Goal: Contribute content: Contribute content

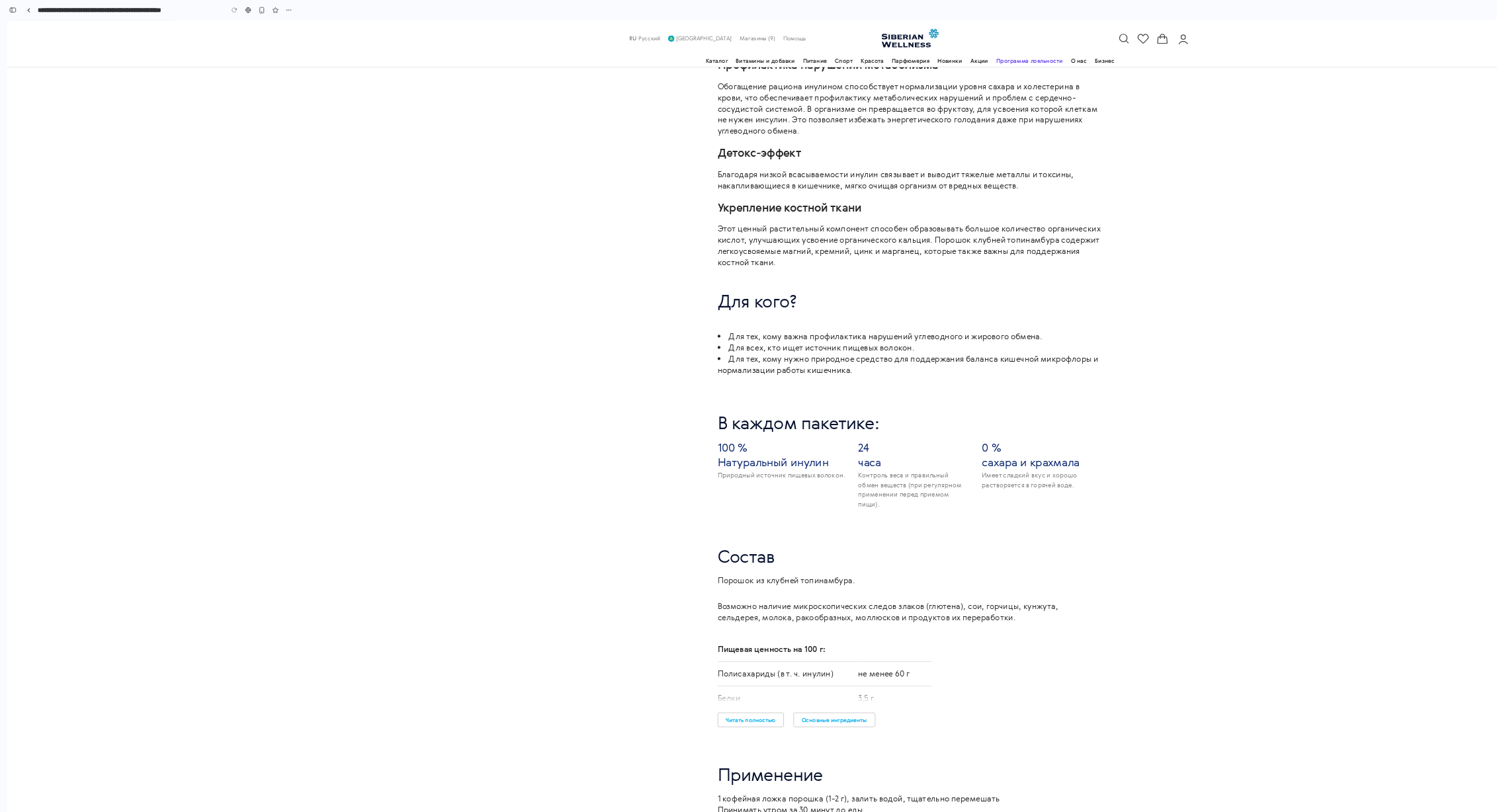
scroll to position [1598, 0]
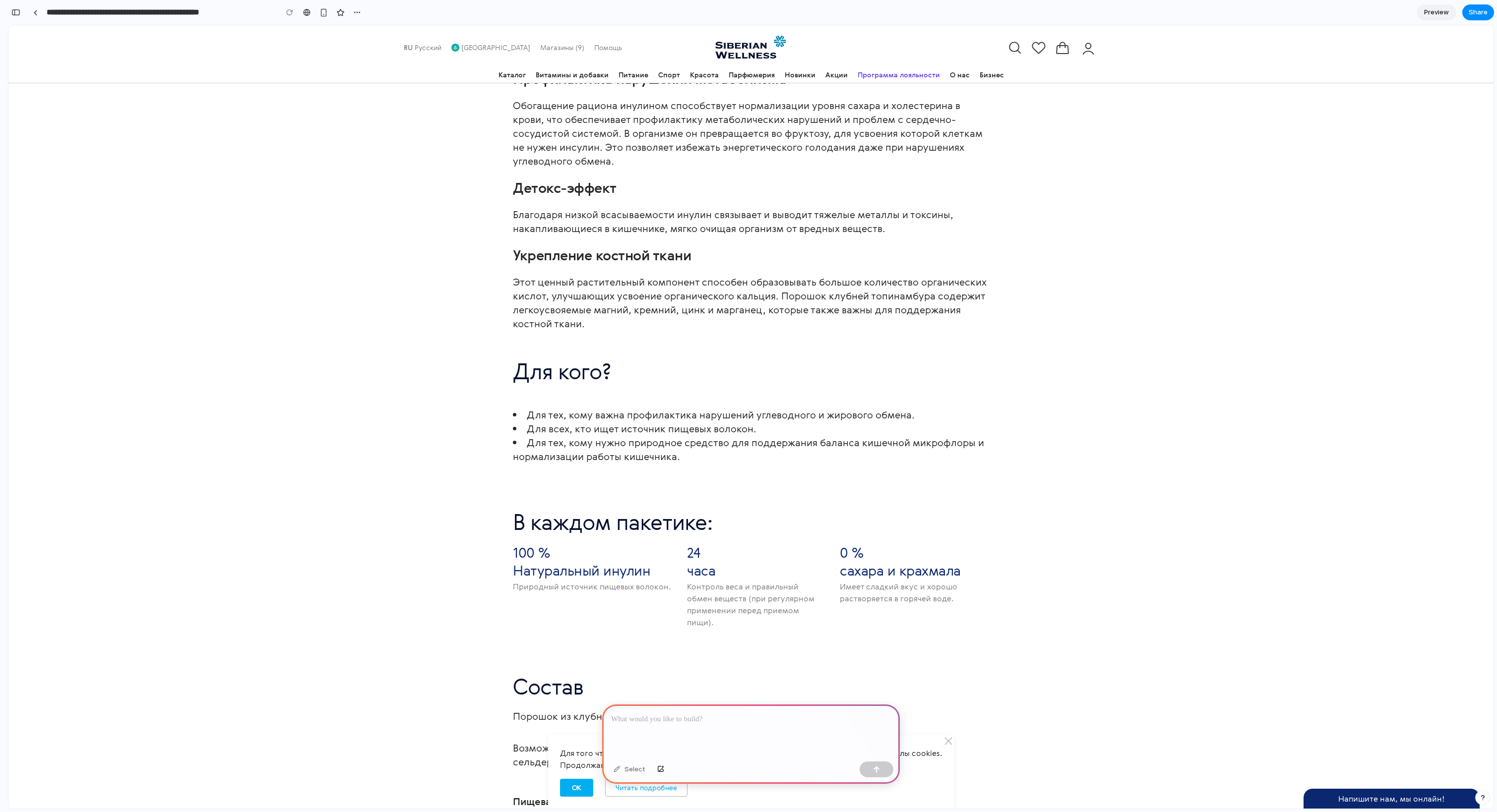
click at [757, 711] on div at bounding box center [751, 731] width 298 height 53
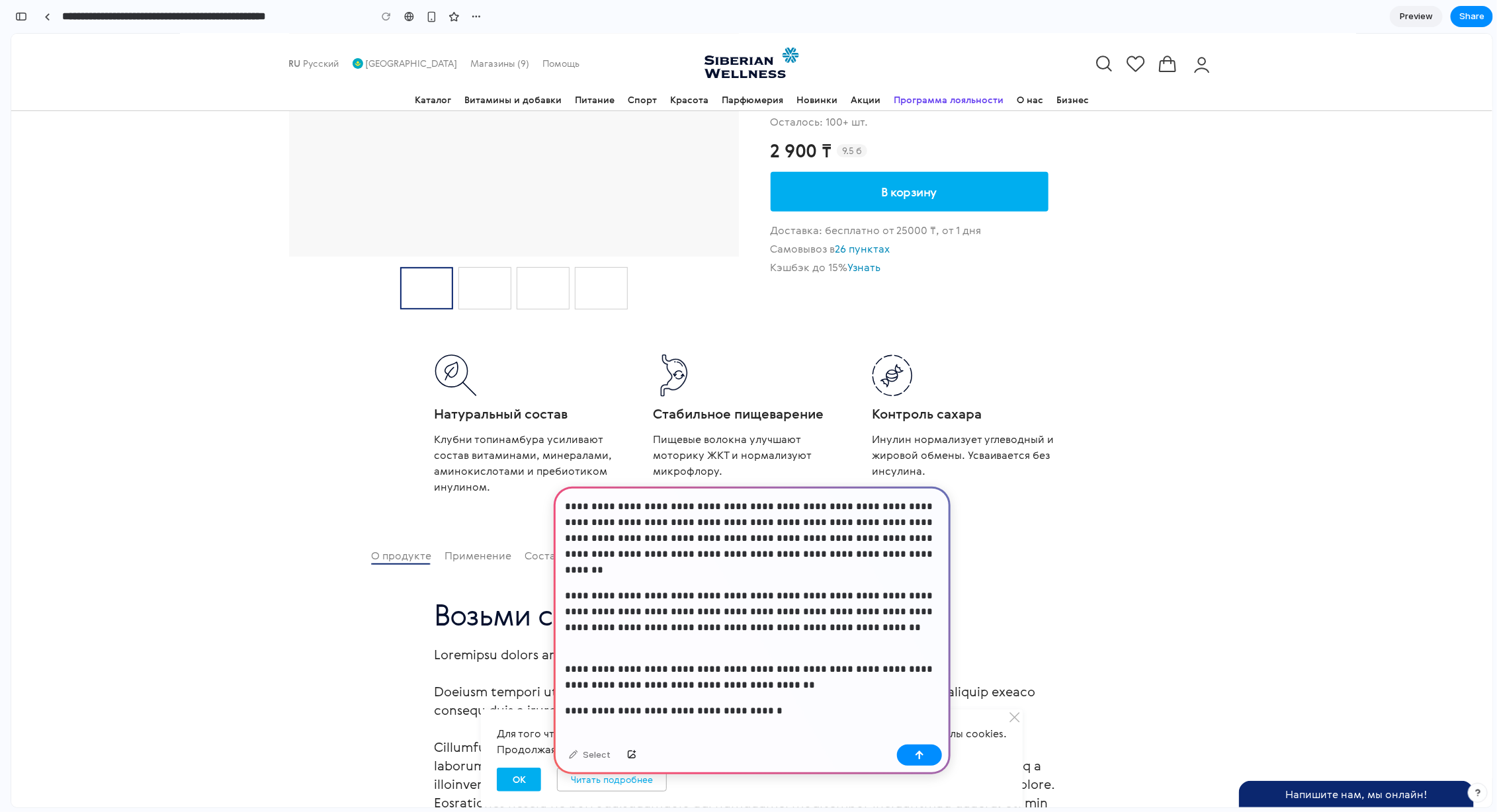
scroll to position [276, 0]
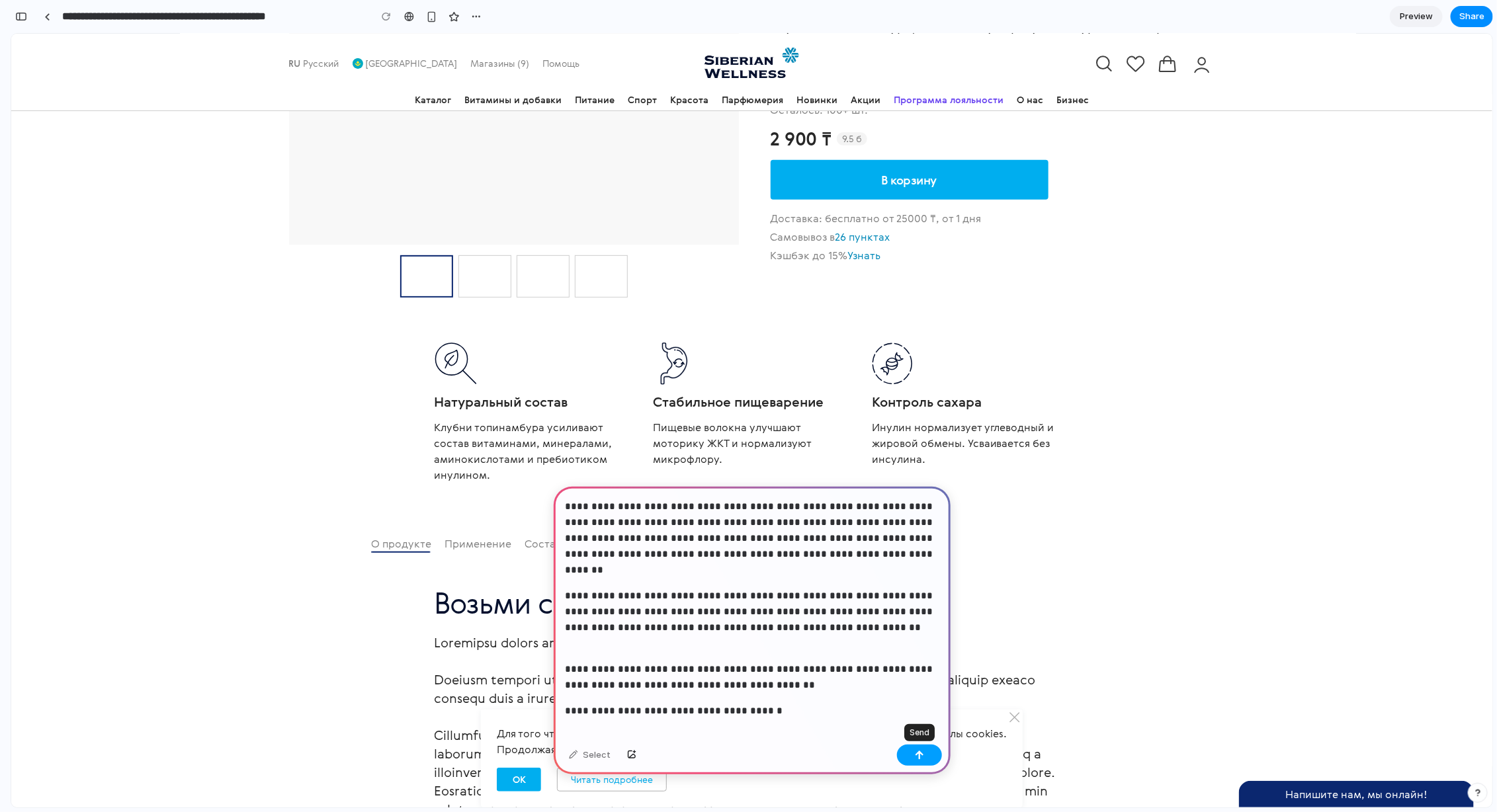
click at [921, 754] on div "button" at bounding box center [919, 755] width 9 height 9
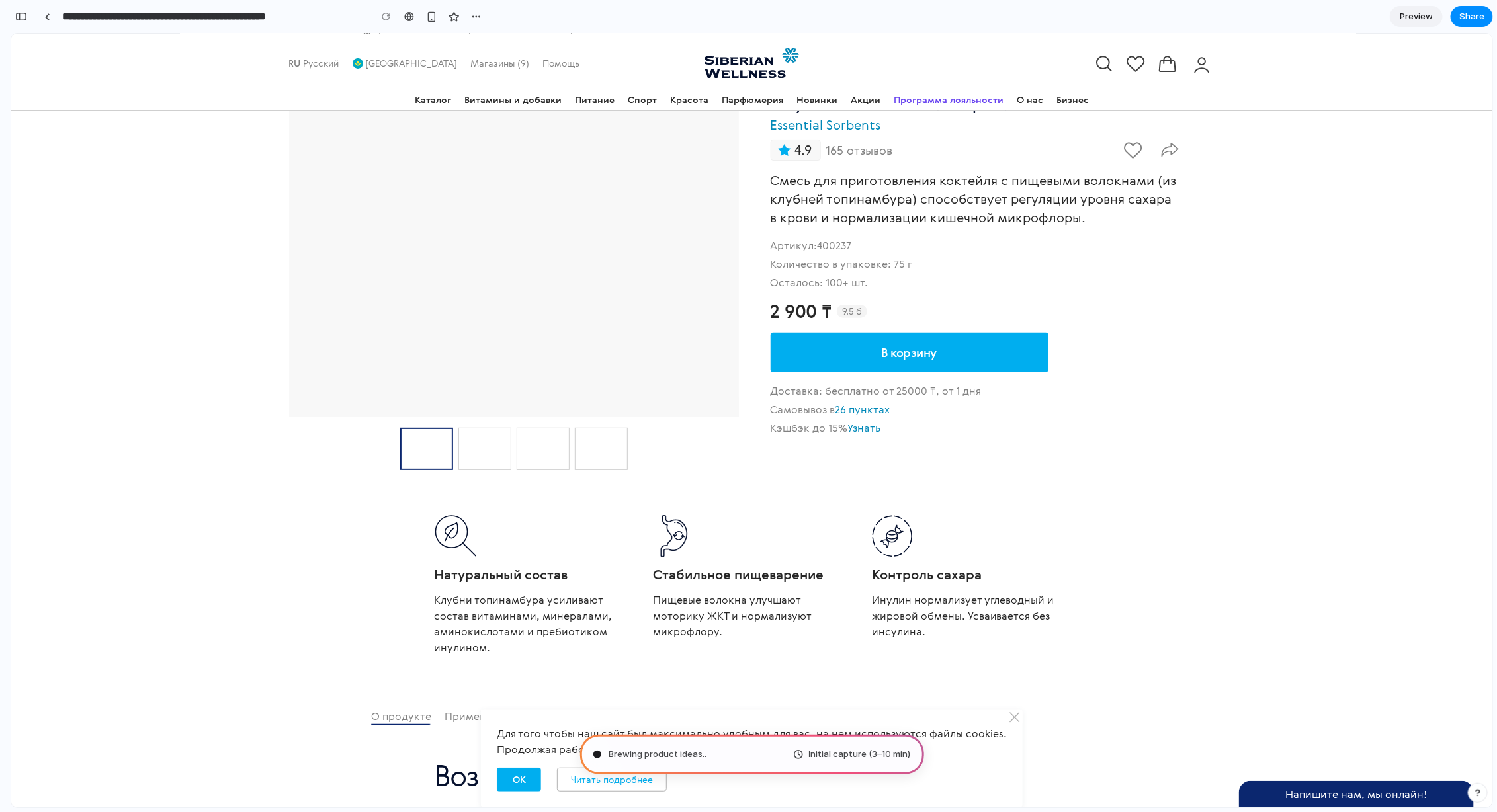
scroll to position [0, 0]
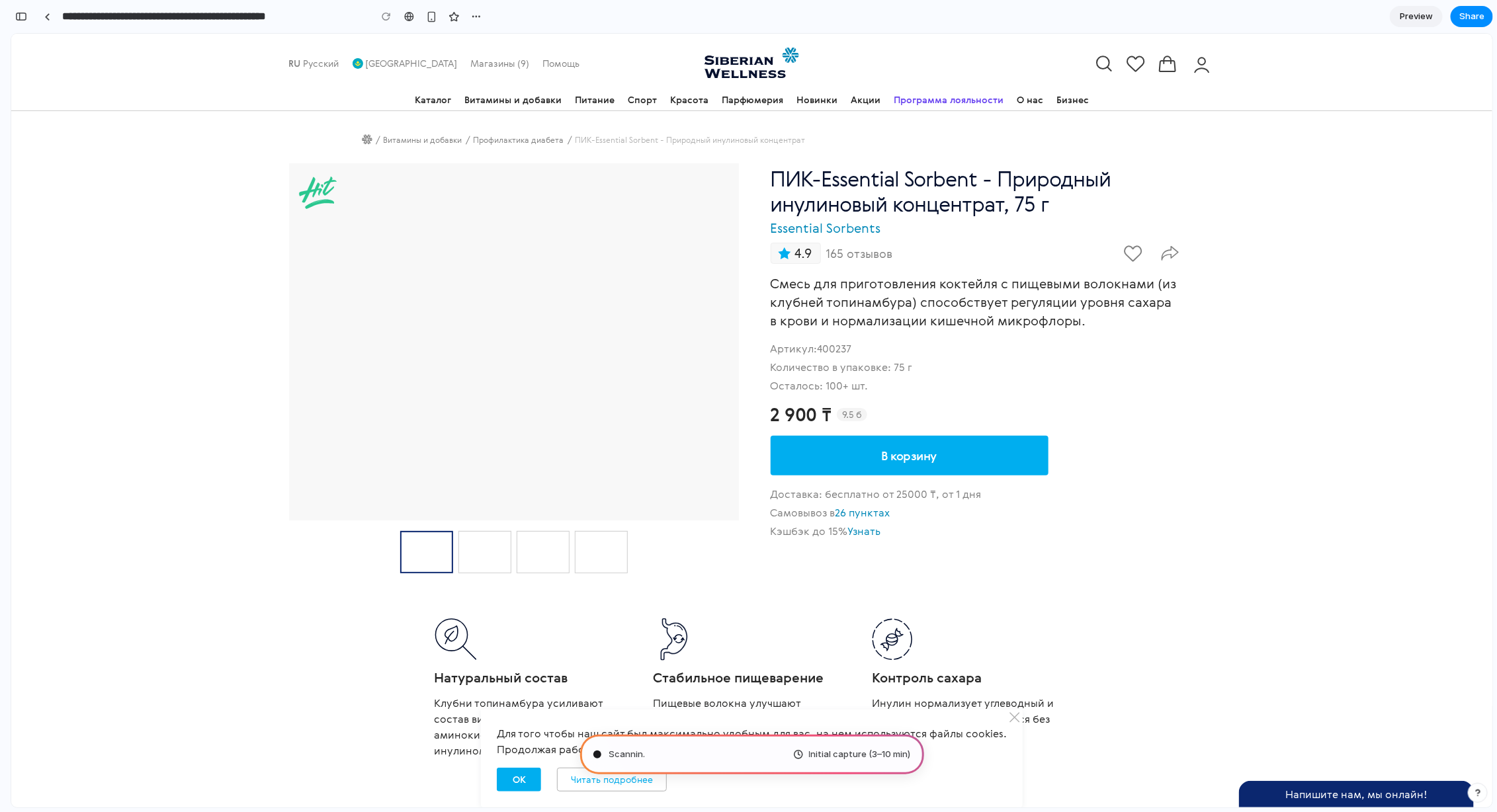
type input "**********"
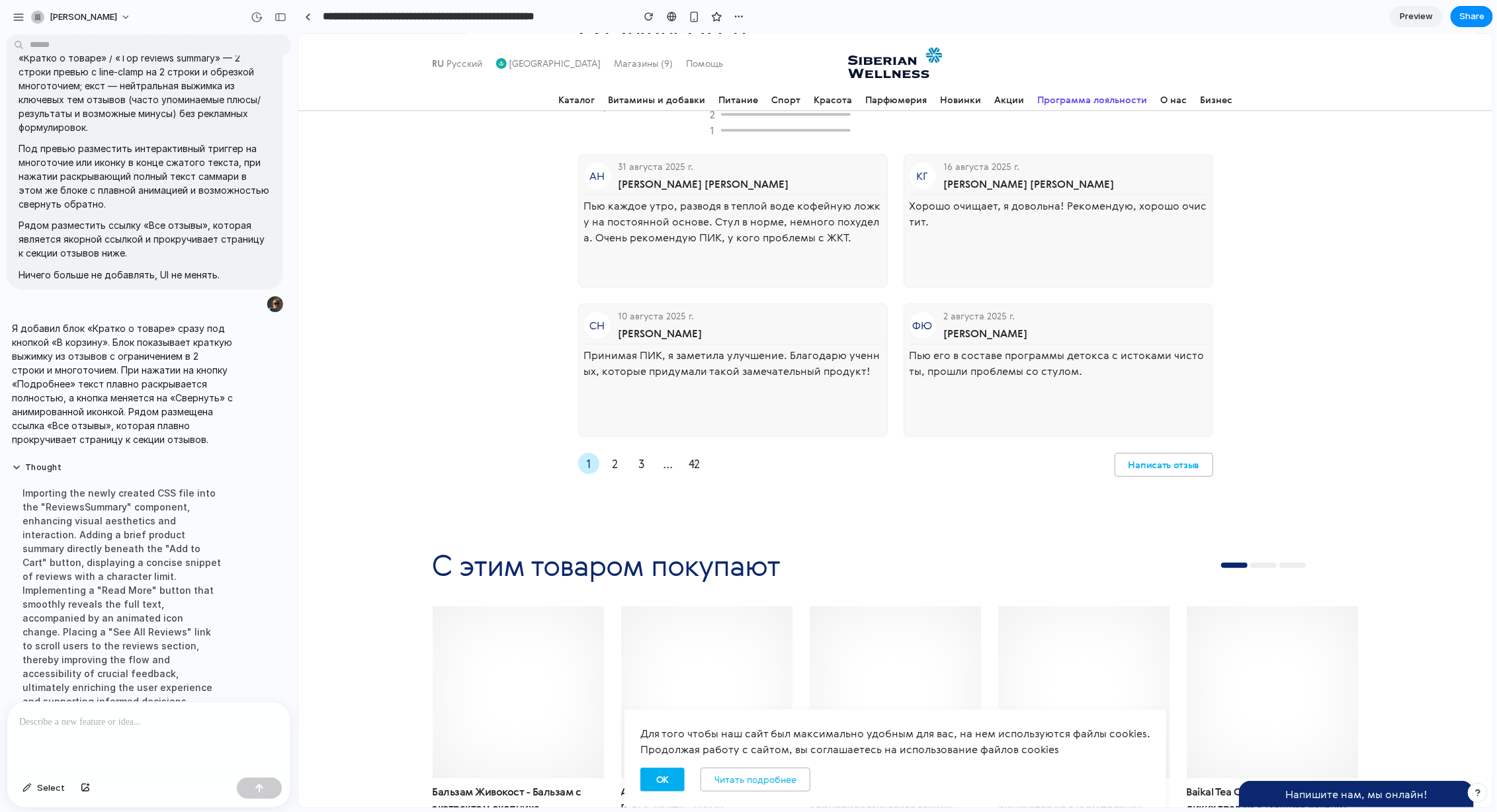
scroll to position [3371, 0]
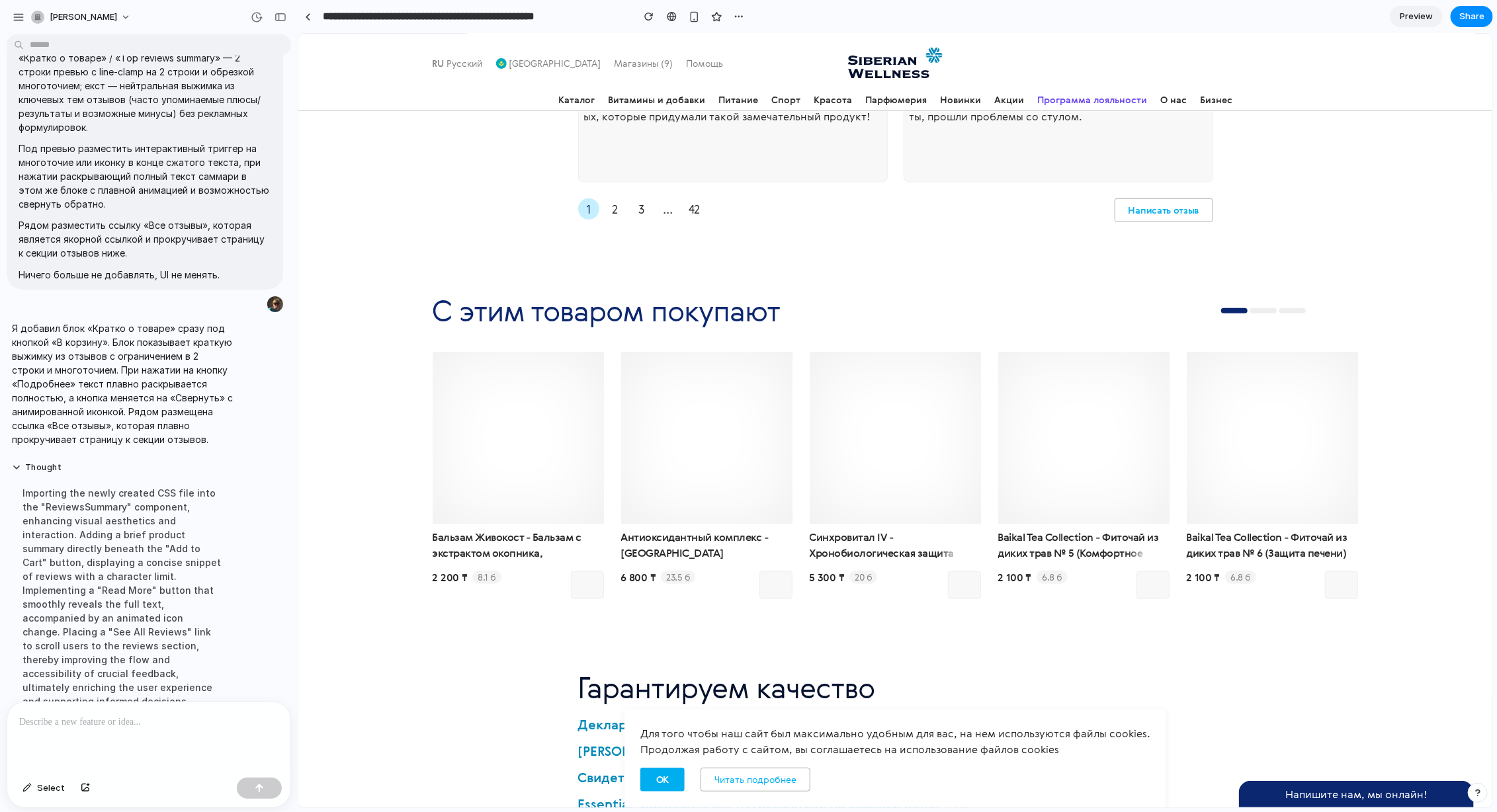
click at [1151, 716] on icon at bounding box center [1157, 717] width 15 height 15
click at [675, 783] on button "ОК" at bounding box center [661, 779] width 44 height 24
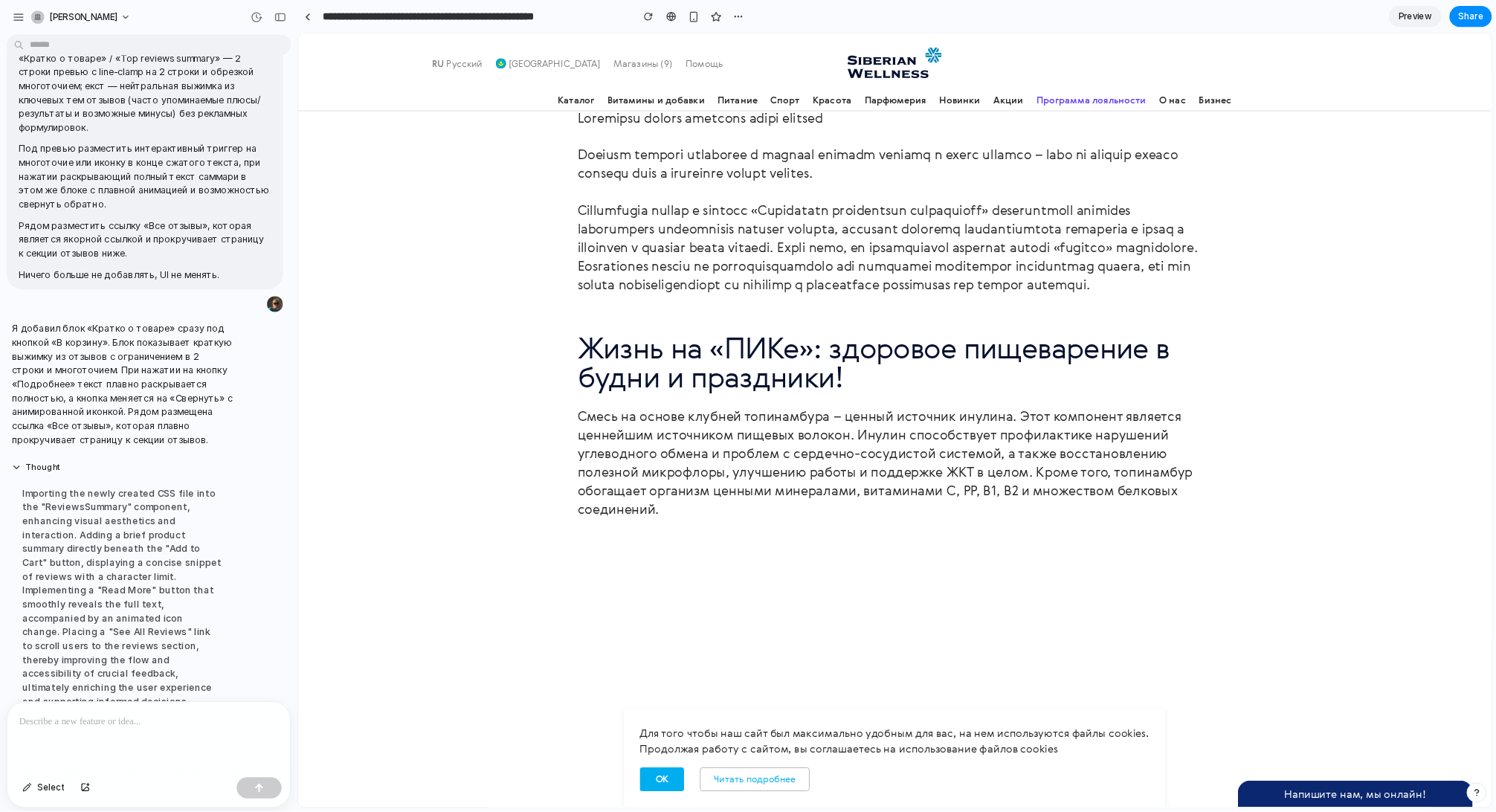
scroll to position [0, 0]
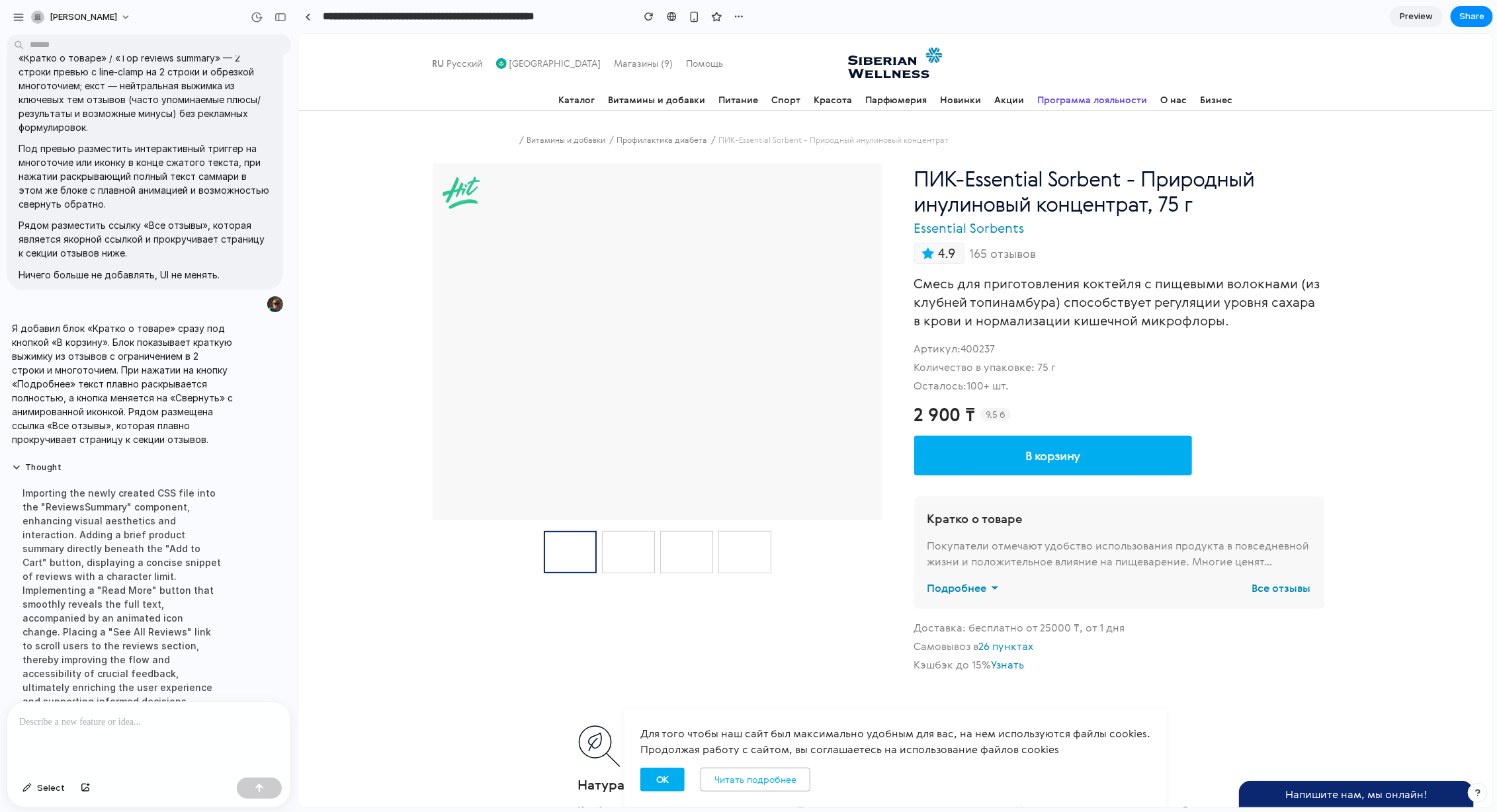
click at [1430, 16] on span "Preview" at bounding box center [1416, 16] width 33 height 13
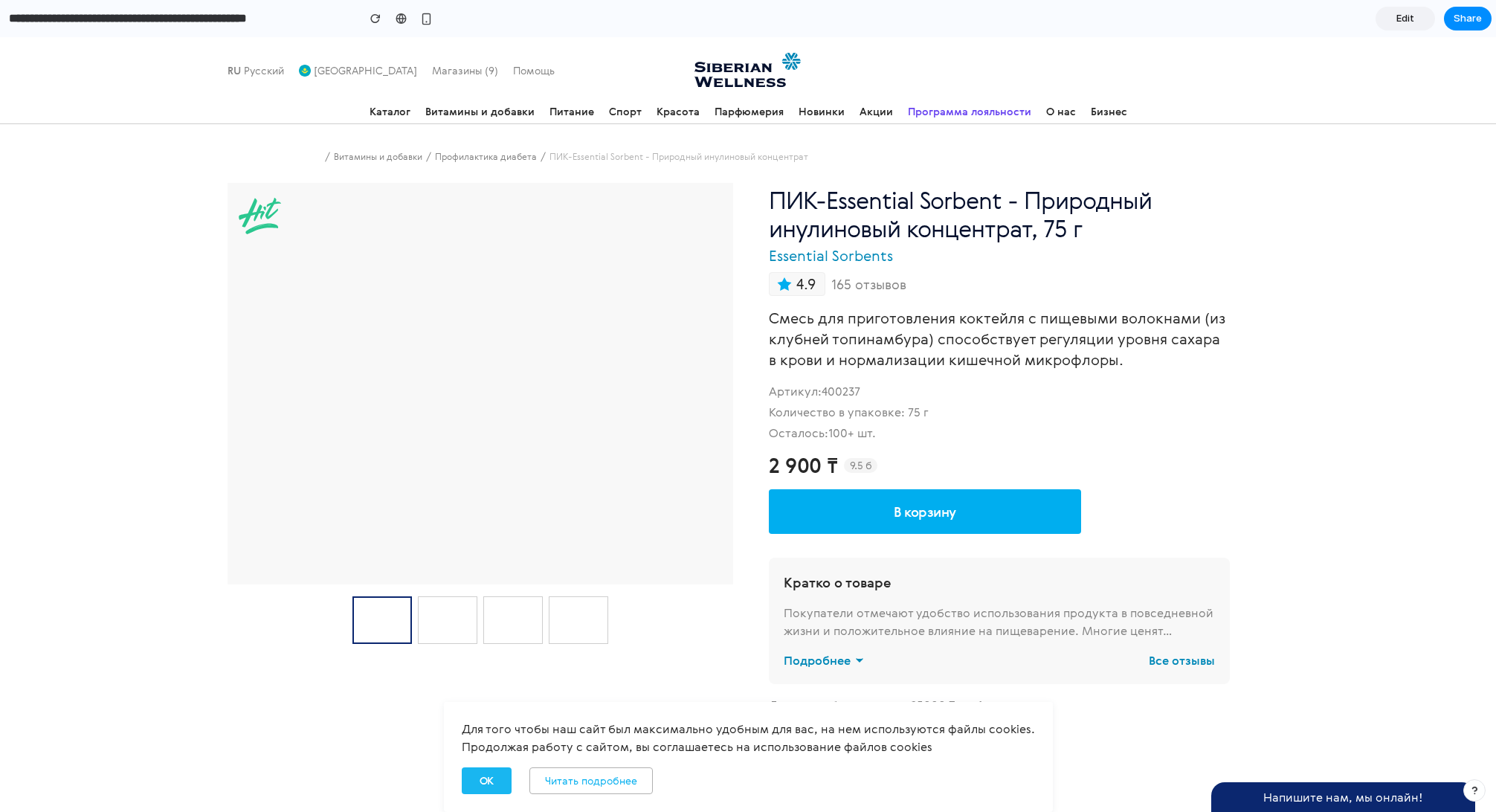
click at [488, 788] on span "ОК" at bounding box center [487, 781] width 14 height 15
click at [493, 787] on span "ОК" at bounding box center [487, 781] width 14 height 15
click at [500, 780] on button "ОК" at bounding box center [486, 781] width 50 height 27
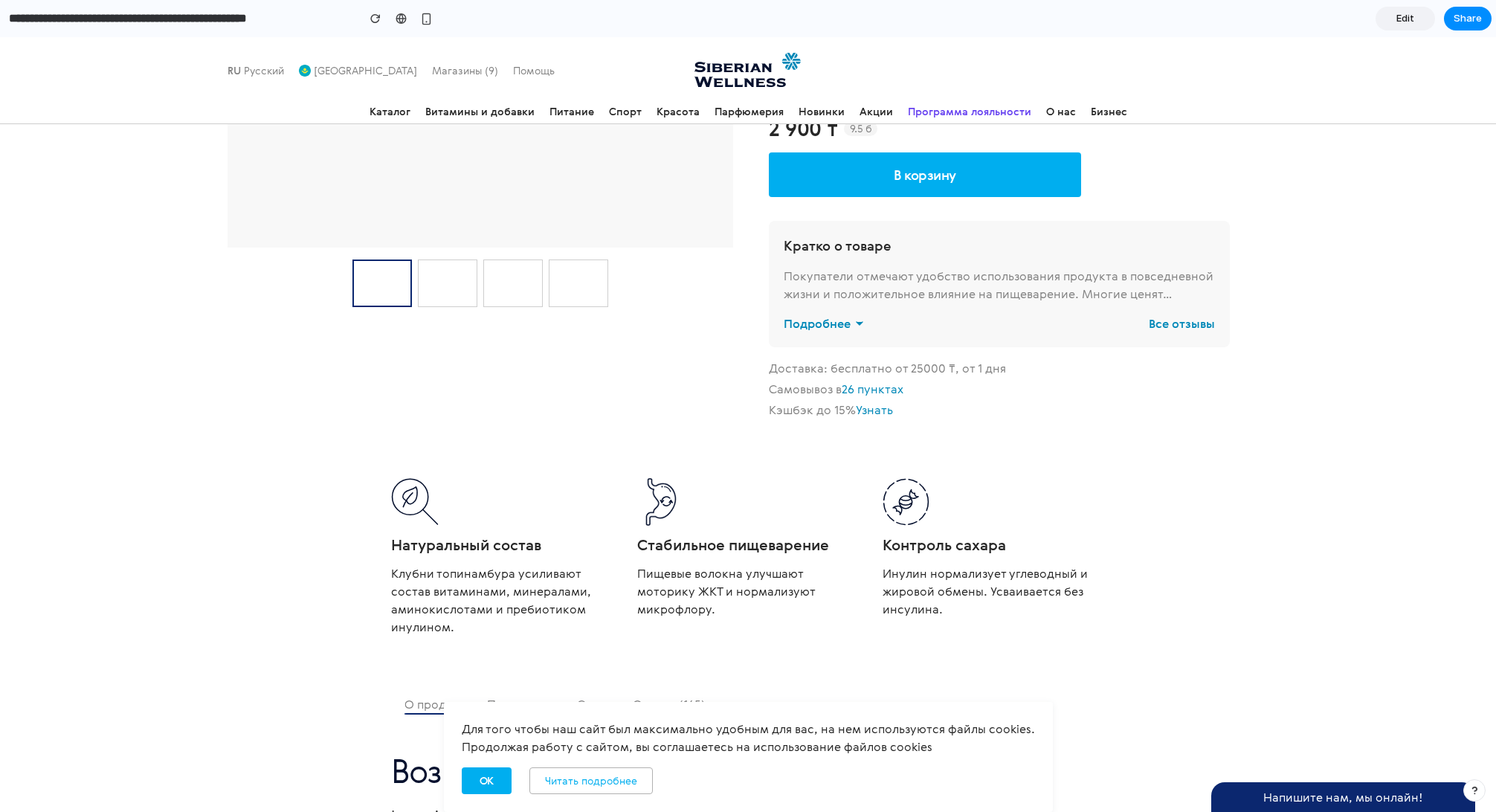
scroll to position [442, 0]
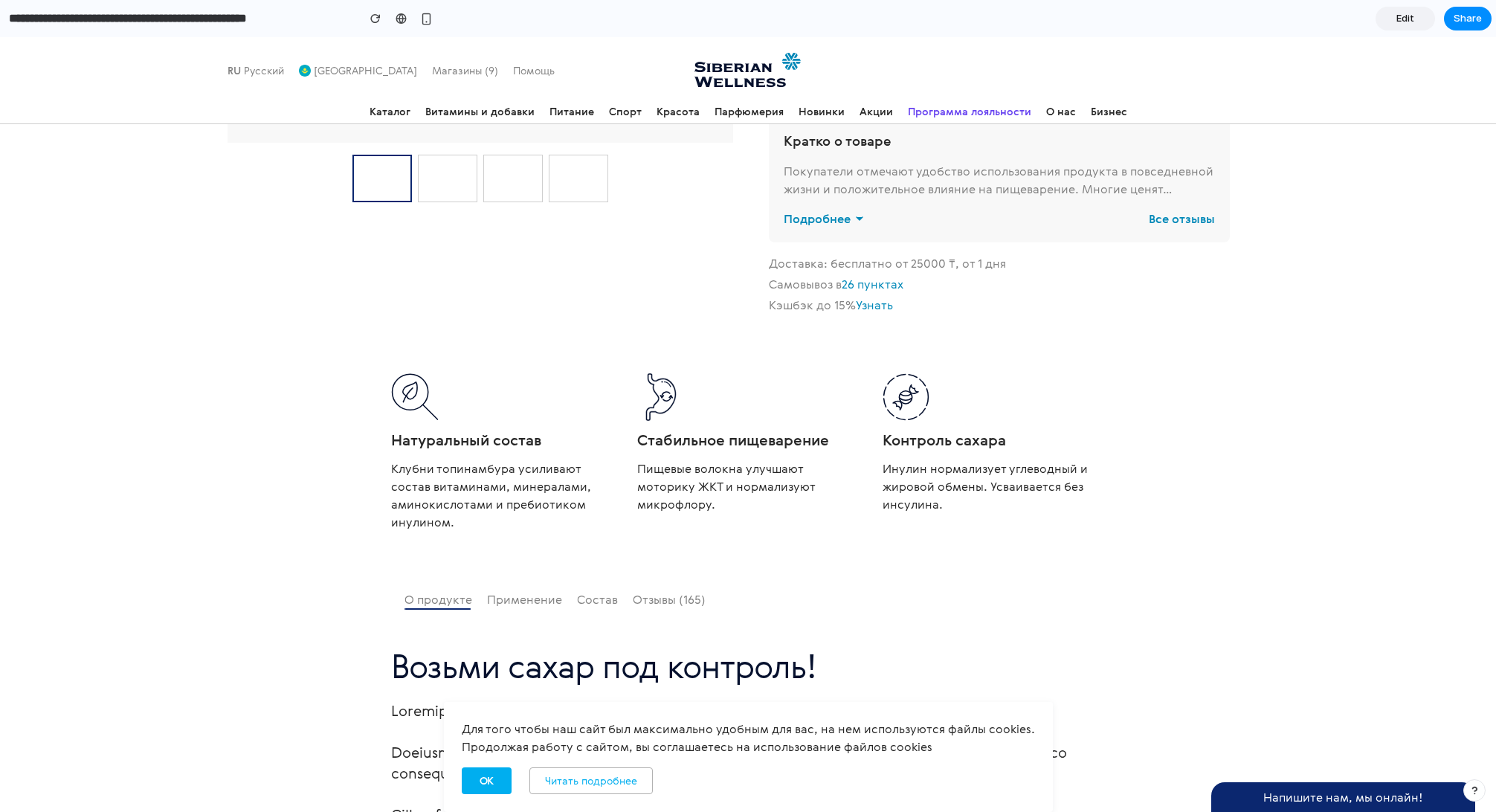
click at [1046, 715] on icon at bounding box center [1044, 711] width 17 height 17
click at [1041, 707] on icon at bounding box center [1044, 711] width 17 height 17
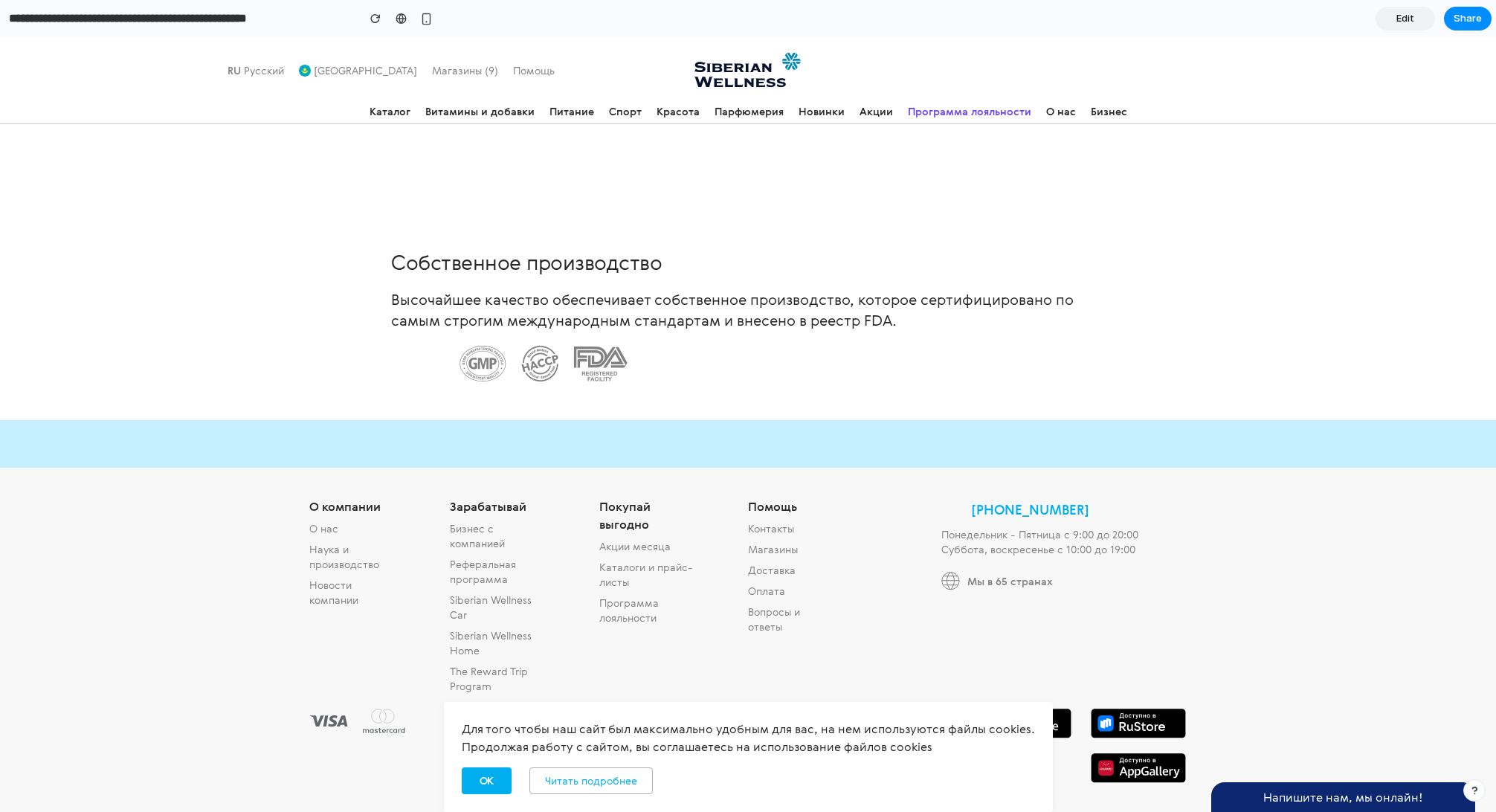
scroll to position [5275, 0]
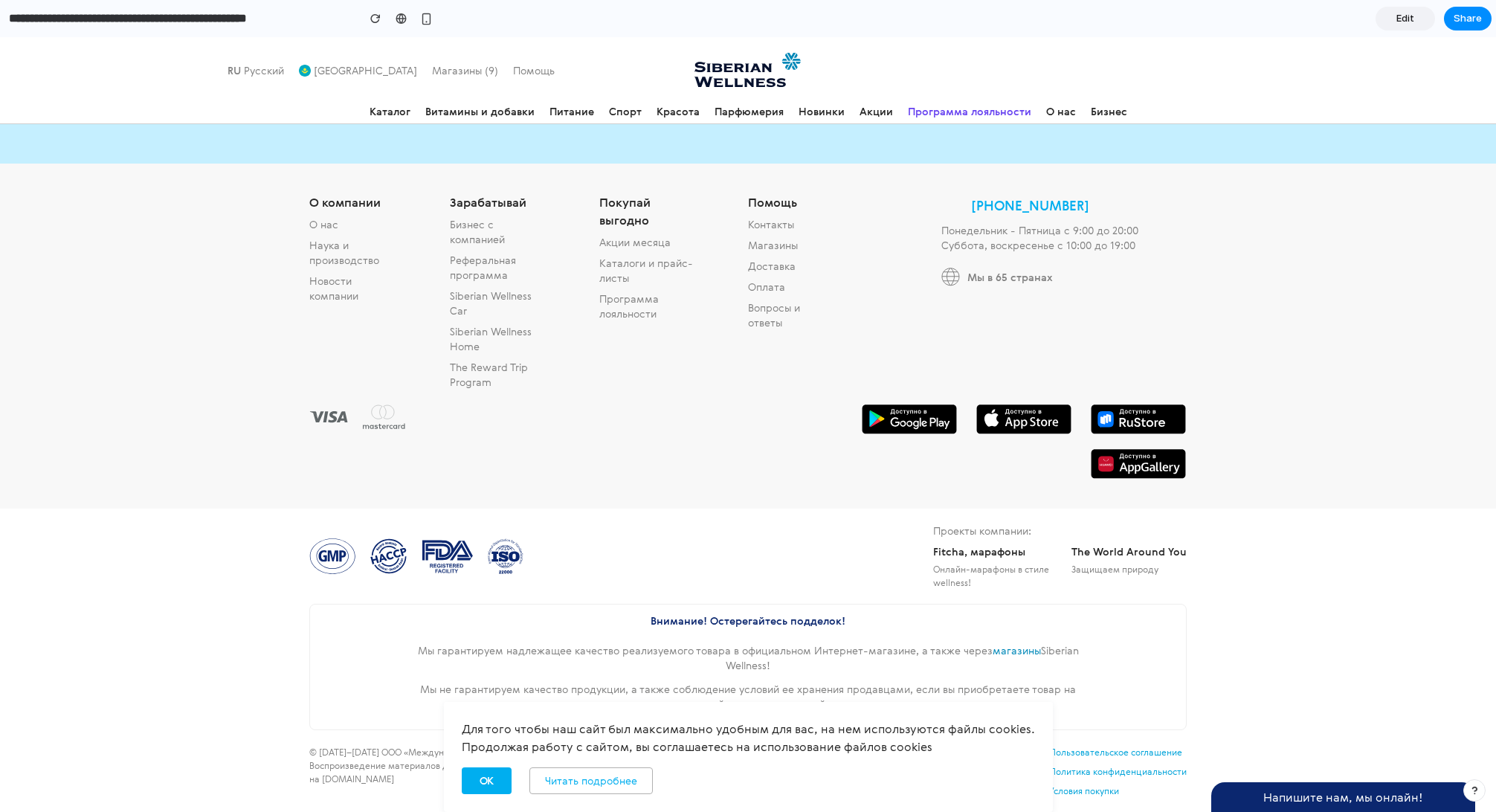
click at [1044, 710] on icon at bounding box center [1044, 711] width 17 height 17
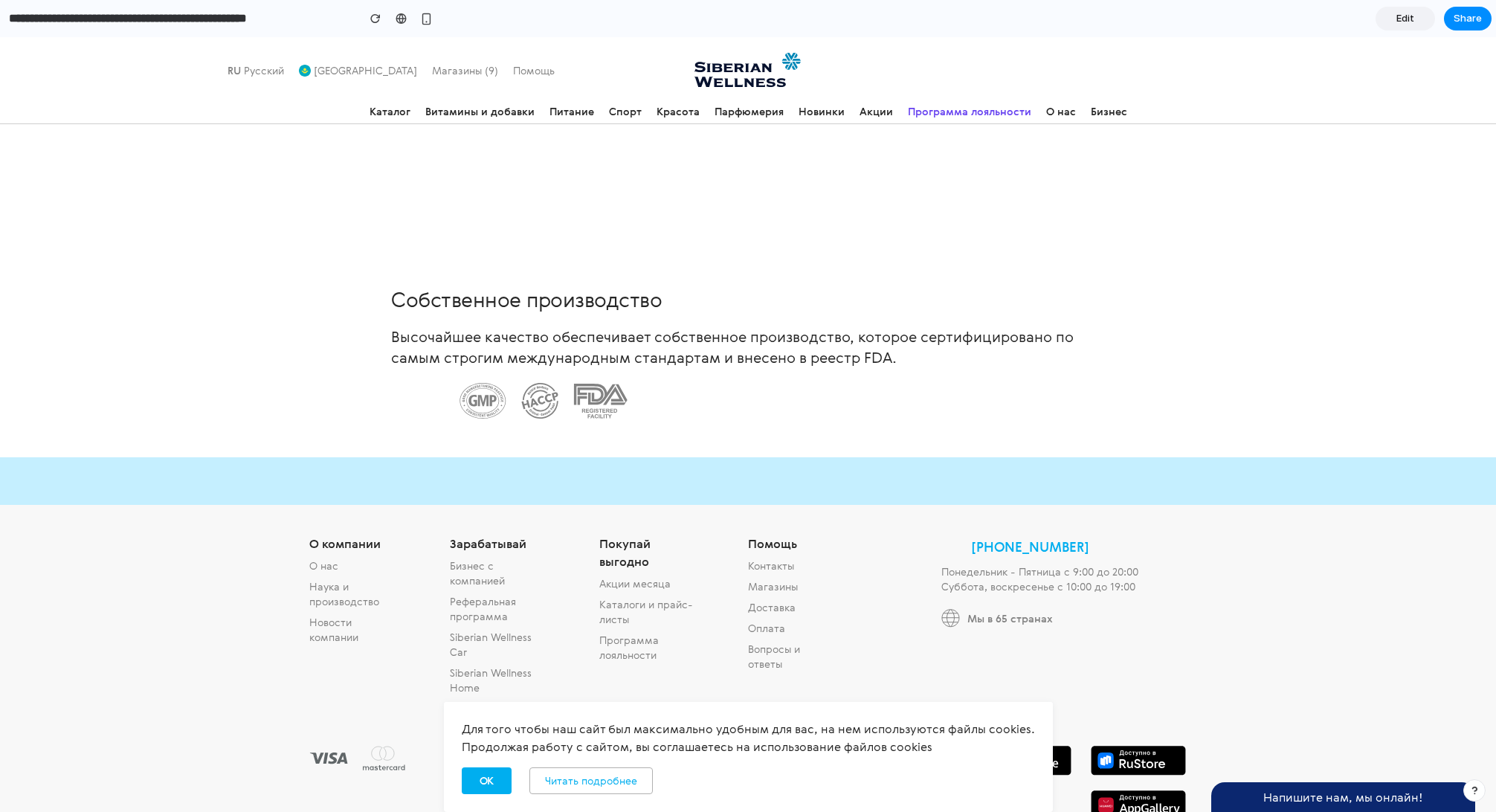
scroll to position [4533, 0]
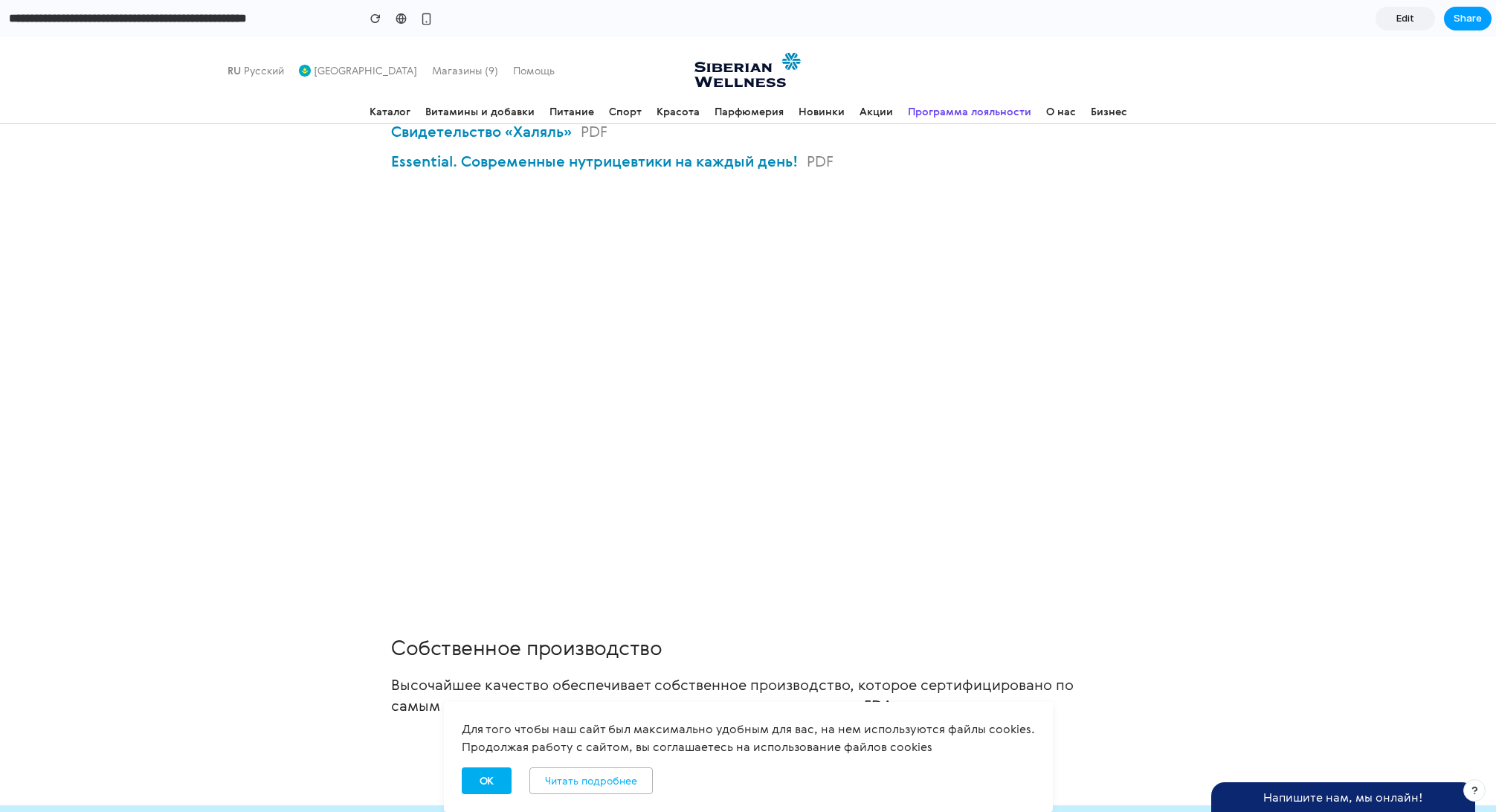
click at [1456, 23] on span "Share" at bounding box center [1468, 18] width 28 height 15
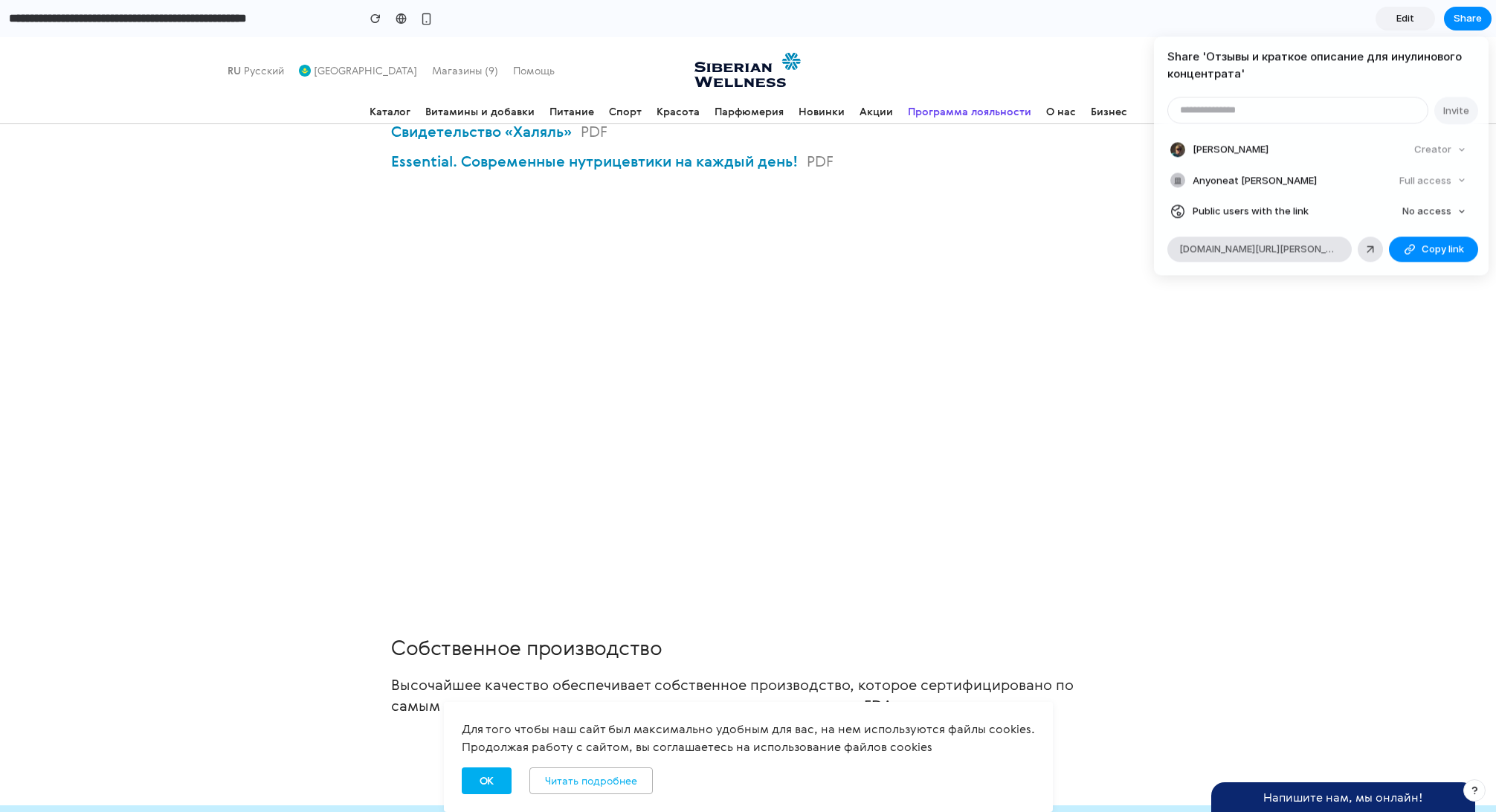
click at [1247, 400] on div "Share ' Отзывы и краткое описание для инулинового концентрата ' Invite [PERSON_…" at bounding box center [748, 406] width 1496 height 812
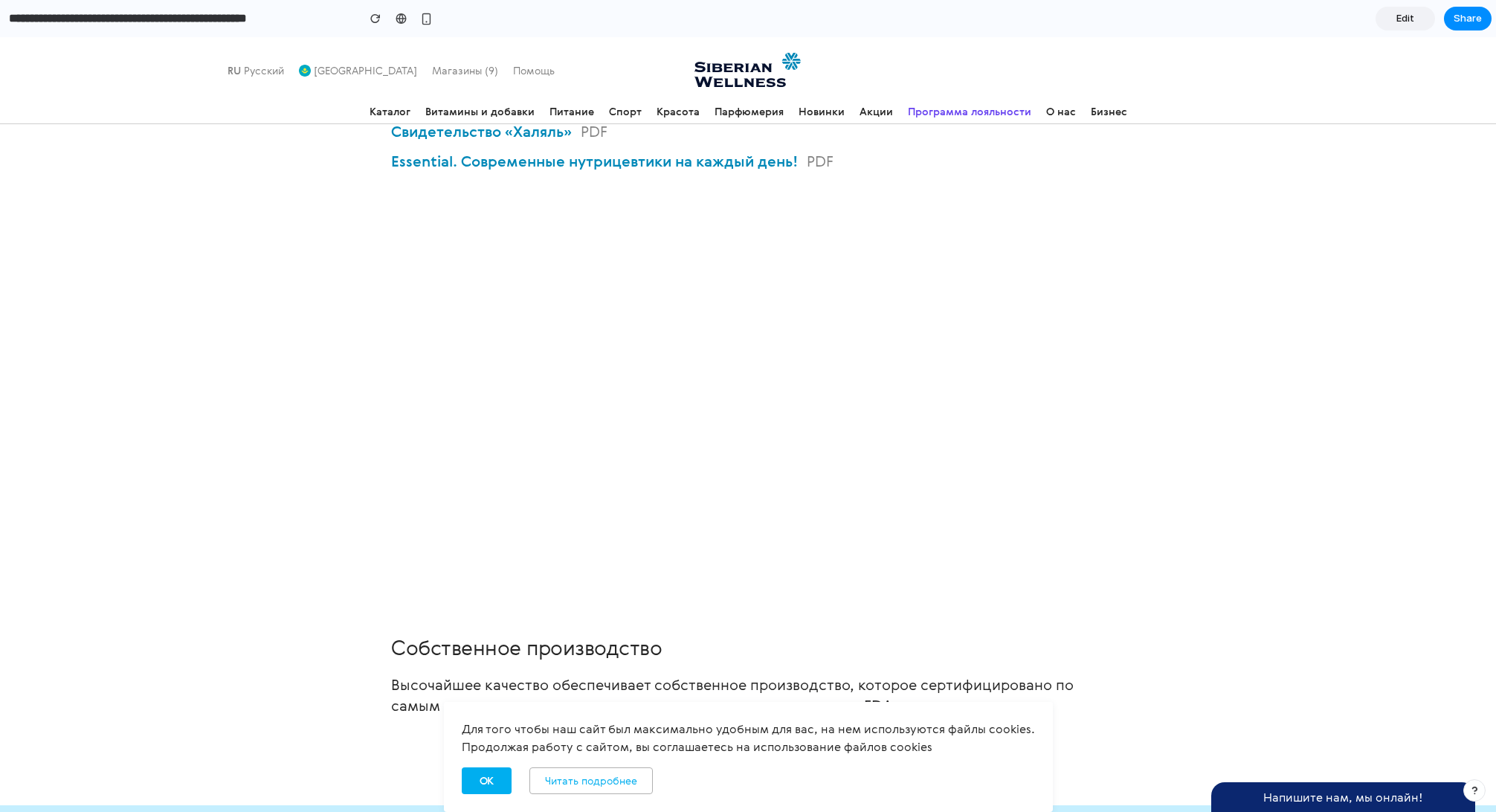
click at [1404, 17] on span "Edit" at bounding box center [1405, 18] width 17 height 15
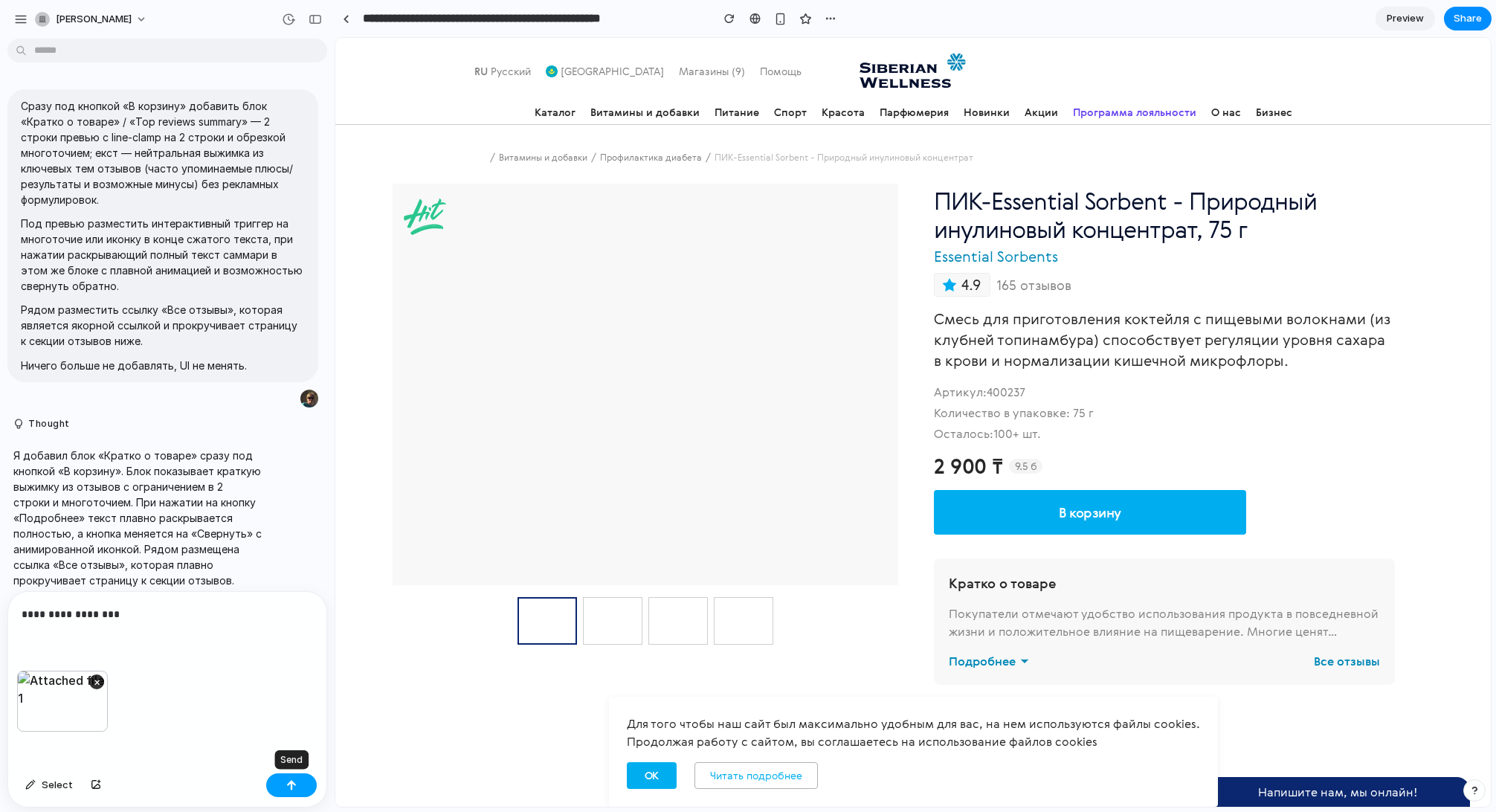
click at [296, 783] on div "button" at bounding box center [292, 785] width 10 height 10
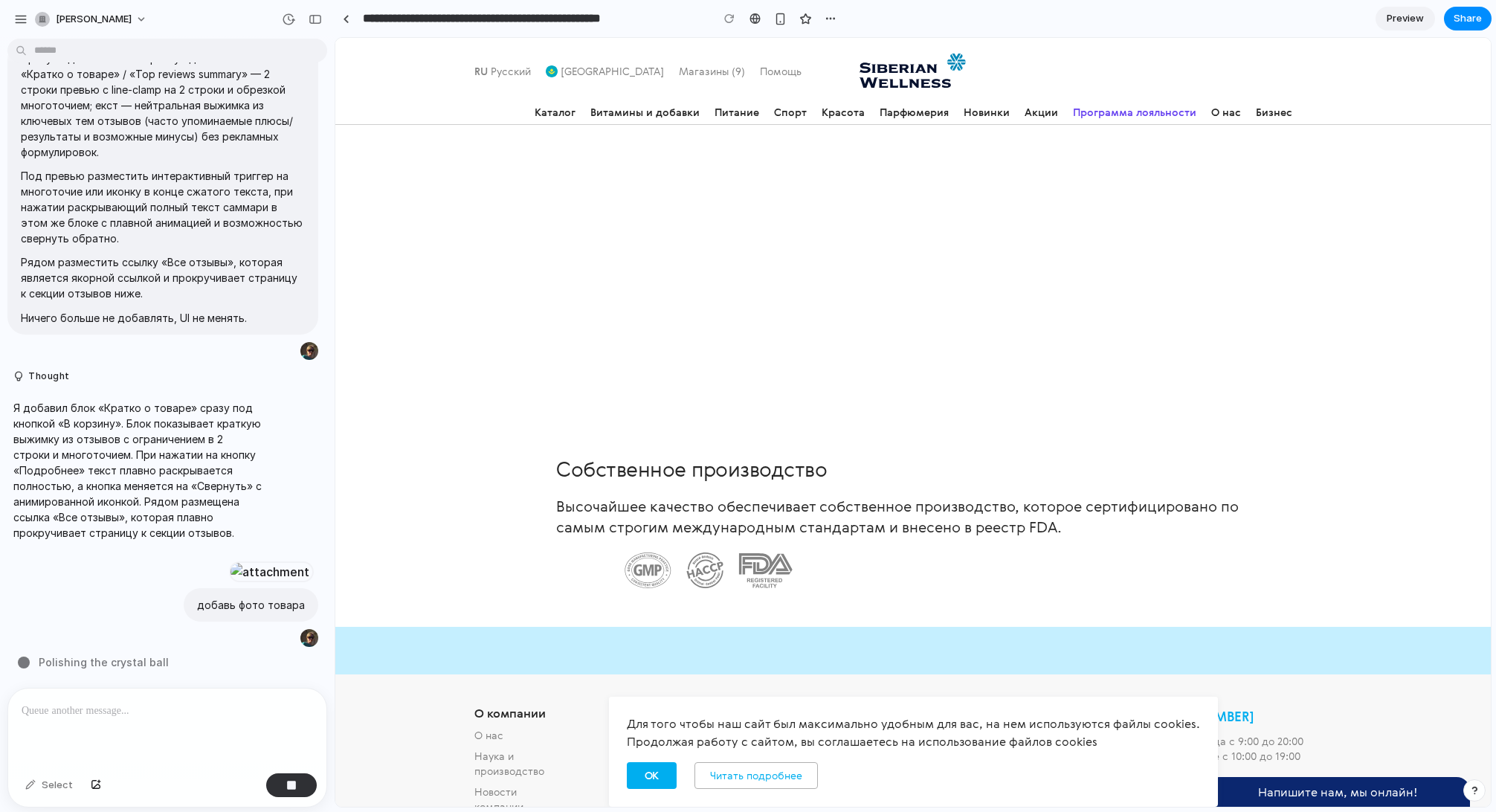
scroll to position [5281, 0]
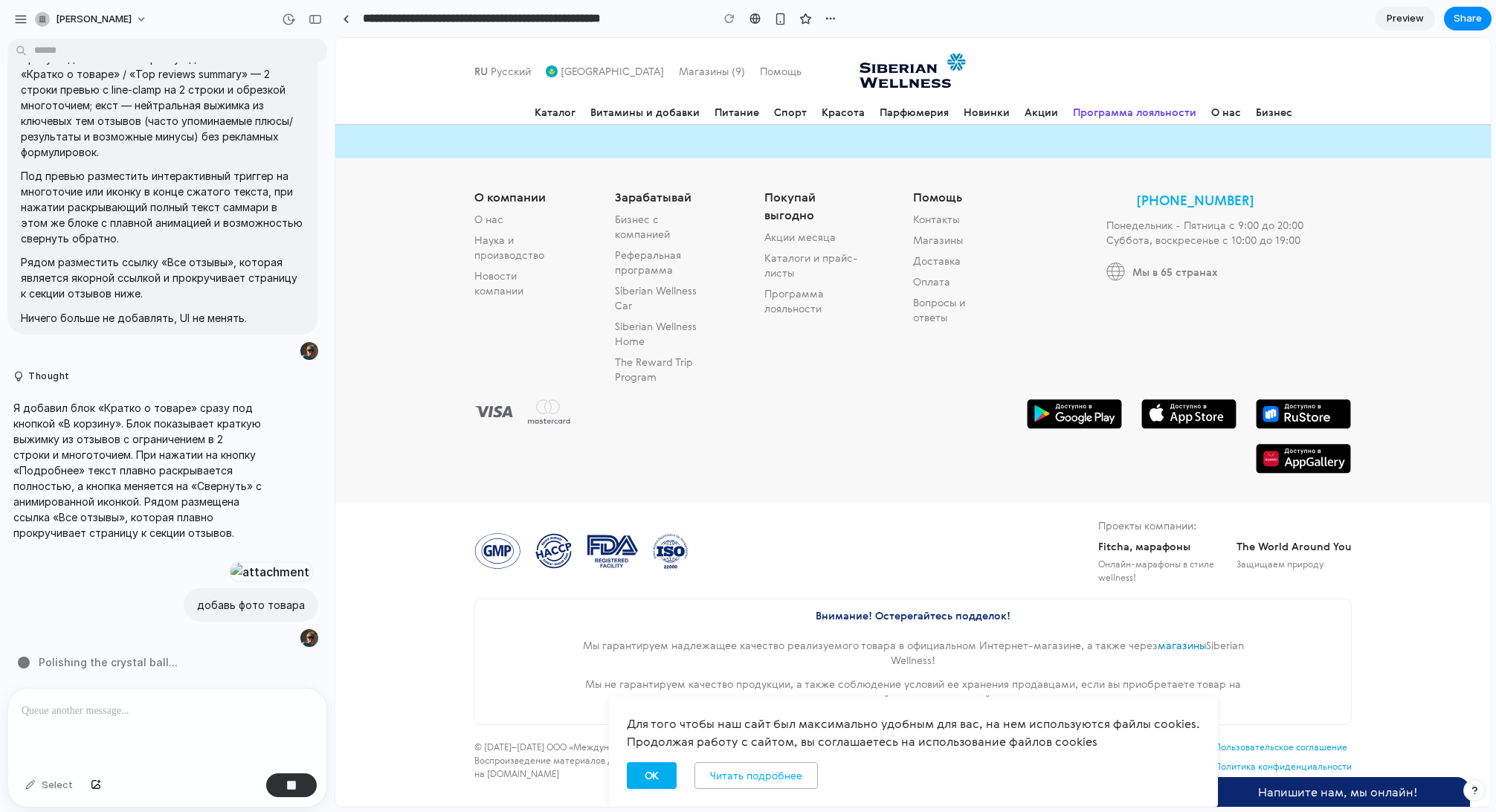
click at [449, 267] on div "О компании О нас Наука и производство Новости компании О компании О нас Наука и…" at bounding box center [913, 331] width 1155 height 345
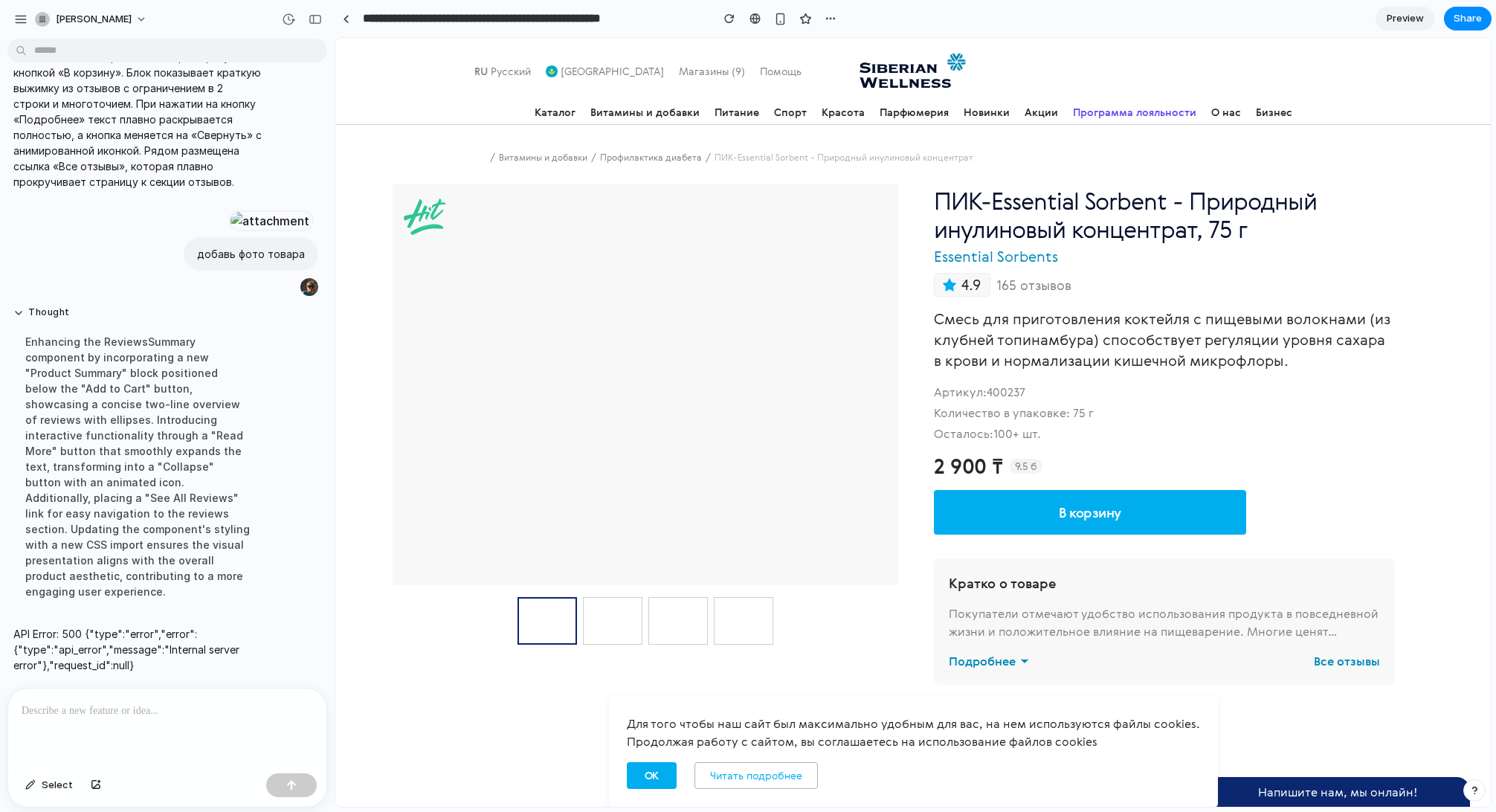
scroll to position [0, 0]
click at [1427, 17] on link "Preview" at bounding box center [1405, 18] width 59 height 24
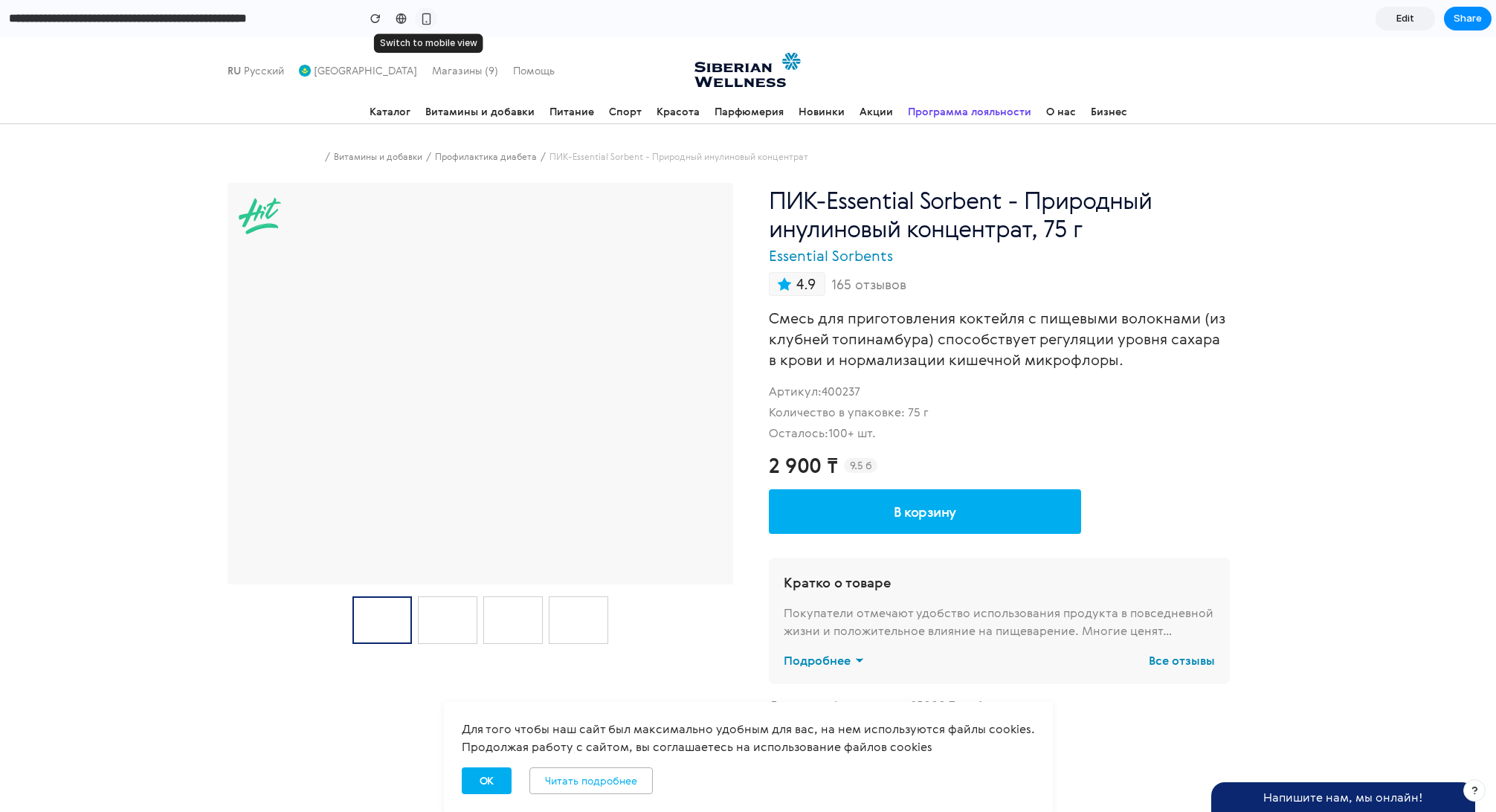
click at [428, 17] on div "button" at bounding box center [426, 19] width 13 height 13
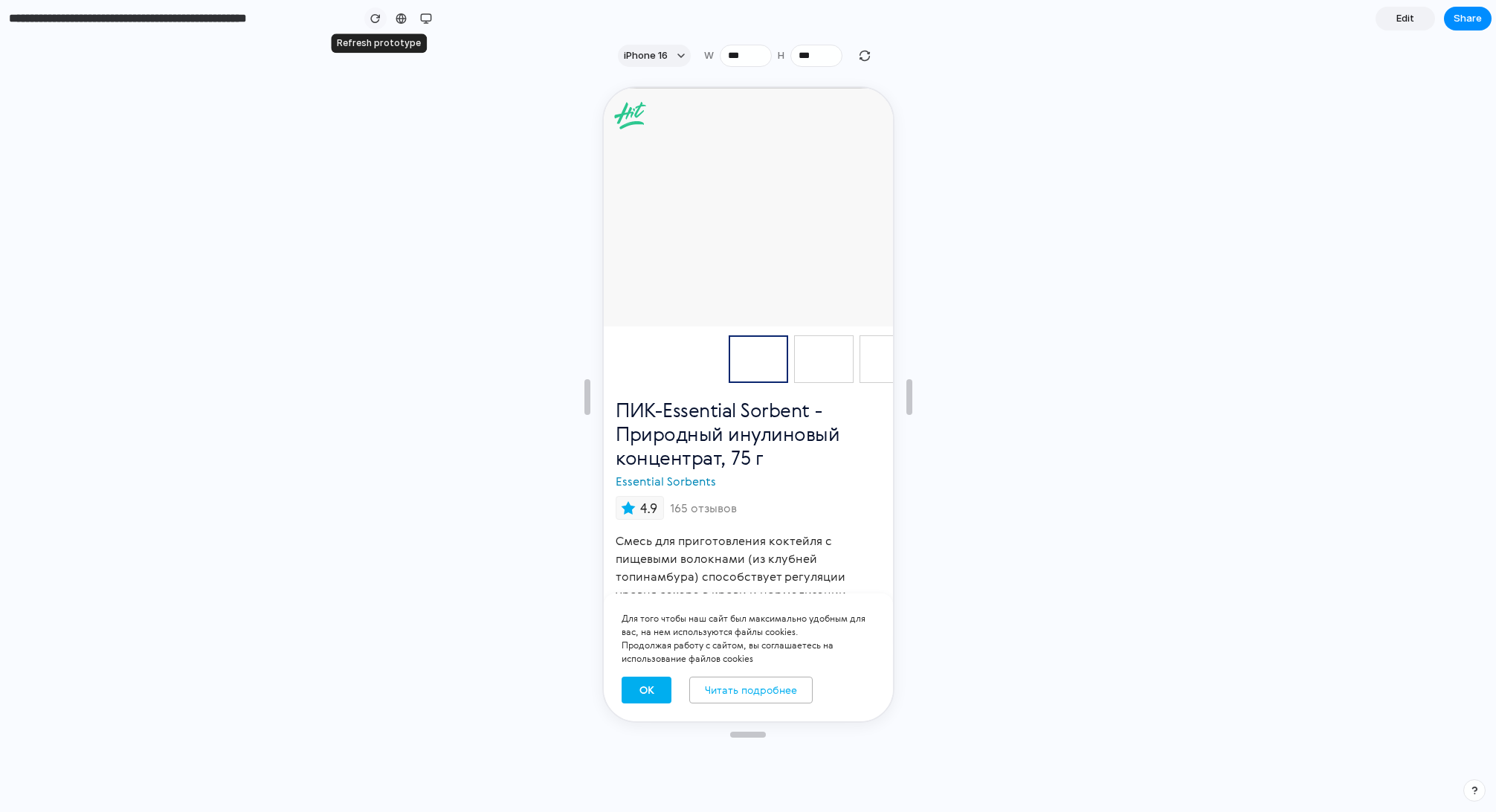
click at [379, 21] on div "button" at bounding box center [376, 18] width 10 height 10
click at [402, 18] on div at bounding box center [401, 19] width 11 height 12
click at [428, 17] on div "button" at bounding box center [426, 19] width 12 height 12
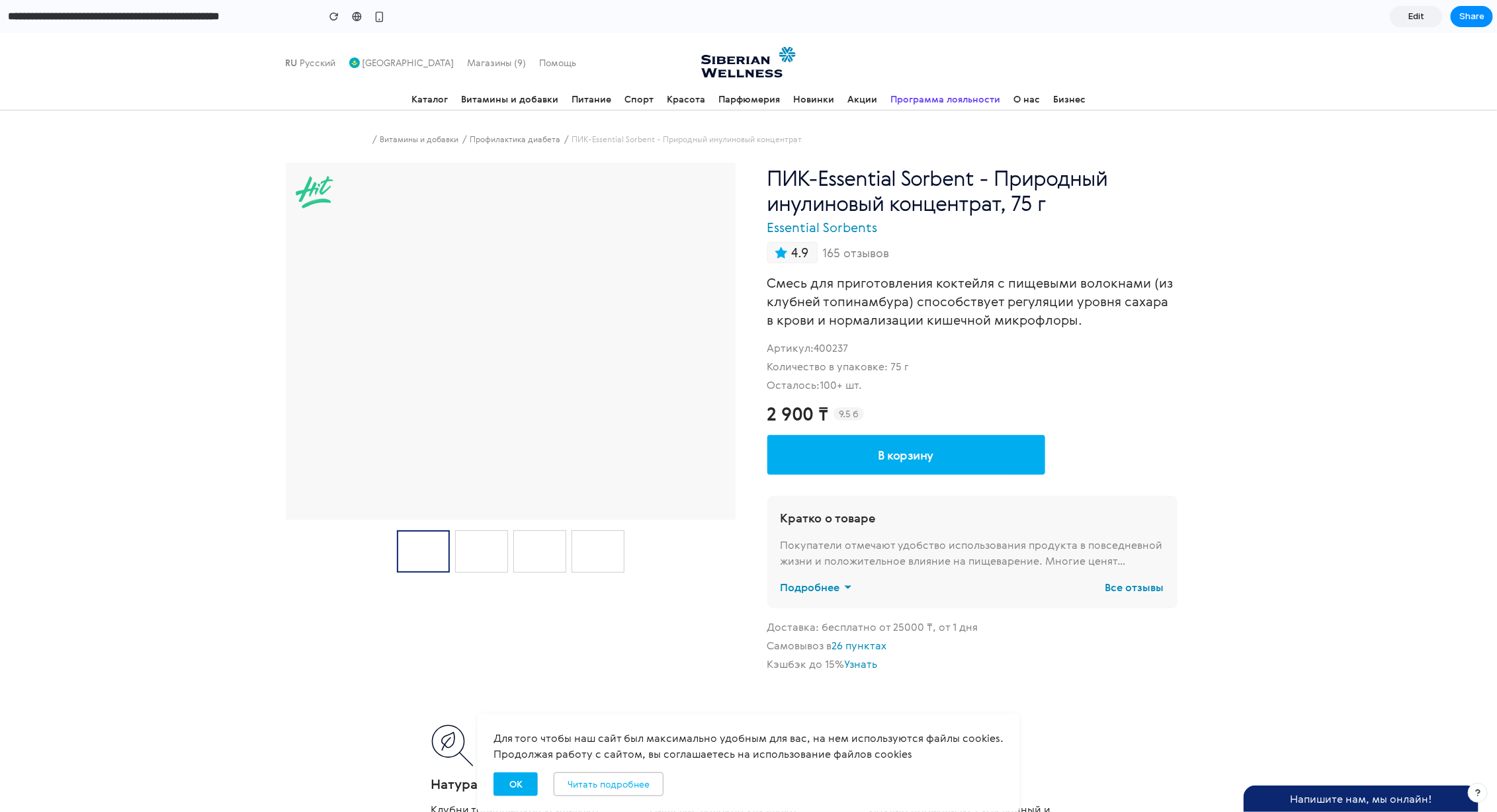
click at [1401, 166] on div "Витамины и добавки Профилактика диабета ПИК-Essential Sorbent - Природный инули…" at bounding box center [748, 398] width 1497 height 578
click at [1340, 326] on div "Витамины и добавки Профилактика диабета ПИК-Essential Sorbent - Природный инули…" at bounding box center [748, 398] width 1497 height 578
click at [825, 589] on span "Подробнее" at bounding box center [810, 587] width 60 height 15
